Goal: Navigation & Orientation: Find specific page/section

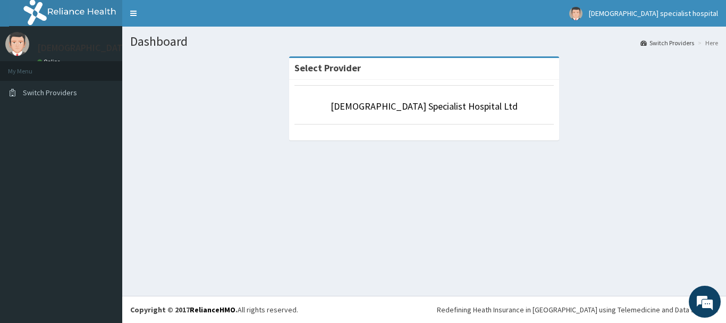
click at [38, 68] on li "My Menu" at bounding box center [61, 71] width 122 height 20
click at [91, 13] on img at bounding box center [75, 13] width 132 height 27
click at [84, 6] on img at bounding box center [75, 13] width 132 height 27
click at [137, 15] on link "Toggle navigation" at bounding box center [133, 13] width 22 height 27
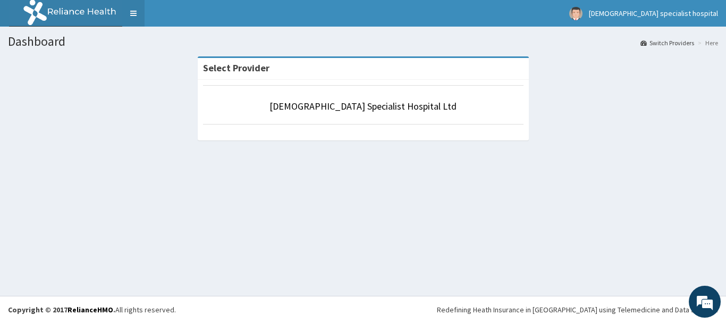
click at [135, 13] on link "Toggle navigation" at bounding box center [133, 13] width 22 height 27
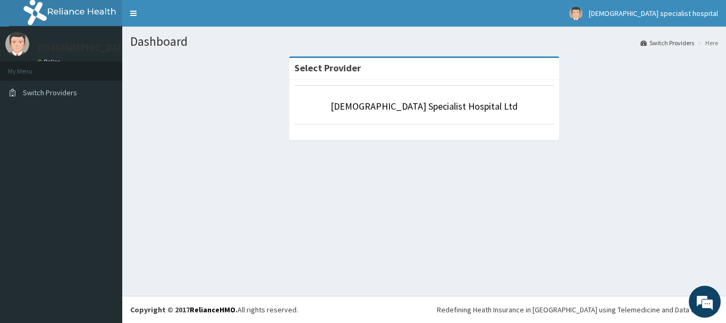
click at [65, 56] on div "jefis specialist hospital Online" at bounding box center [120, 50] width 183 height 36
click at [29, 94] on span "Switch Providers" at bounding box center [50, 93] width 54 height 10
click at [78, 6] on img at bounding box center [75, 13] width 132 height 27
click at [131, 9] on link "Toggle navigation" at bounding box center [133, 13] width 22 height 27
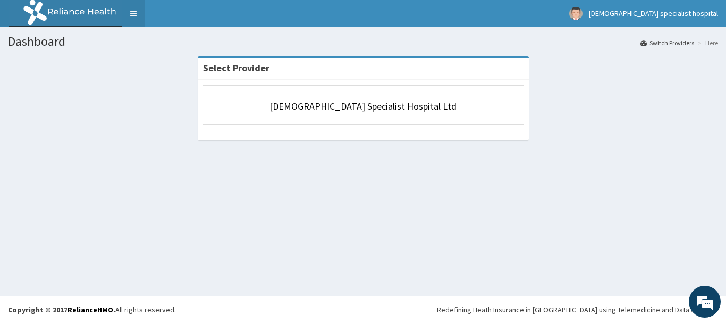
click at [138, 9] on link "Toggle navigation" at bounding box center [133, 13] width 22 height 27
click at [138, 16] on link "Toggle navigation" at bounding box center [133, 13] width 22 height 27
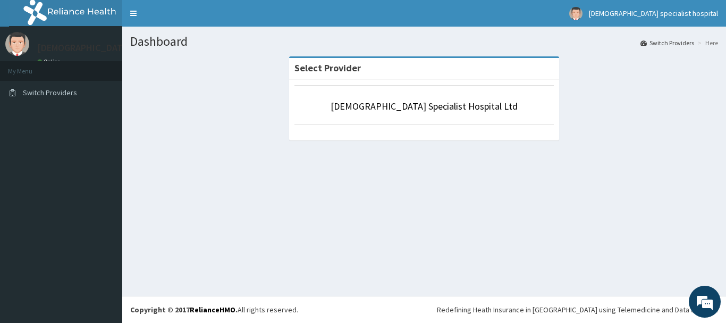
click at [53, 60] on link "Online" at bounding box center [50, 61] width 26 height 7
click at [20, 158] on aside "jefis specialist hospital Online My Menu Switch Providers" at bounding box center [61, 161] width 122 height 323
click at [44, 7] on img at bounding box center [75, 13] width 132 height 27
click at [48, 7] on img at bounding box center [75, 13] width 132 height 27
